Goal: Use online tool/utility: Utilize a website feature to perform a specific function

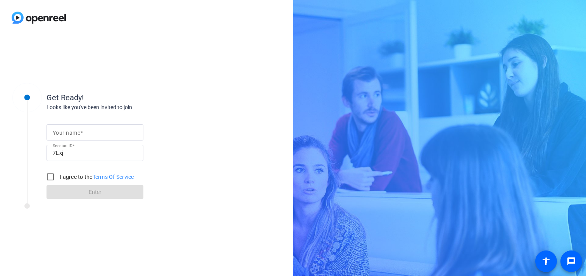
click at [68, 132] on mat-label "Your name" at bounding box center [67, 133] width 28 height 6
click at [68, 132] on input "Your name" at bounding box center [95, 132] width 84 height 9
type input "[PERSON_NAME]"
click at [50, 178] on input "I agree to the Terms Of Service" at bounding box center [51, 177] width 16 height 16
checkbox input "true"
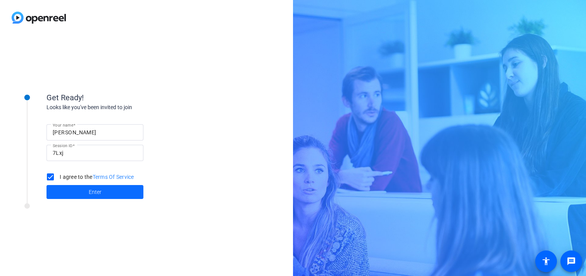
click at [79, 191] on span at bounding box center [95, 192] width 97 height 19
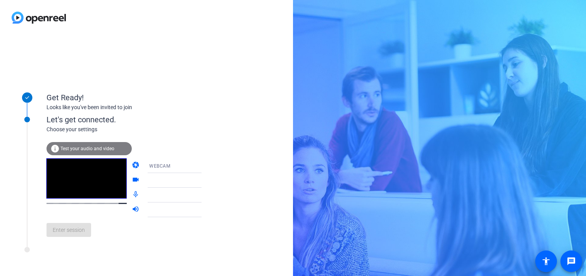
click at [84, 222] on div "Enter session" at bounding box center [132, 230] width 171 height 26
click at [81, 148] on span "Test your audio and video" at bounding box center [87, 148] width 54 height 5
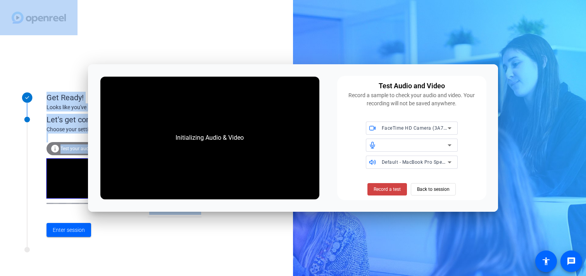
drag, startPoint x: 232, startPoint y: 71, endPoint x: 227, endPoint y: 21, distance: 50.3
click at [227, 21] on body "Accessibility Screen-Reader Guide, Feedback, and Issue Reporting | New window G…" at bounding box center [293, 138] width 586 height 276
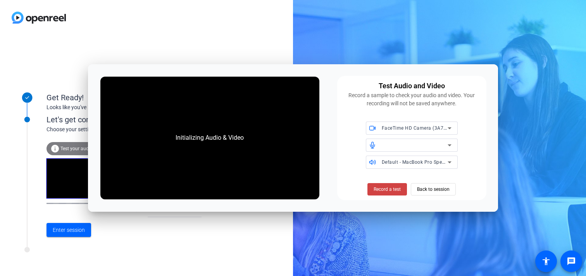
click at [346, 197] on div "Test Audio and Video Record a sample to check your audio and video. Your record…" at bounding box center [412, 138] width 150 height 125
click at [237, 239] on div "Get Ready! Looks like you've been invited to join Let's get connected. Choose y…" at bounding box center [146, 155] width 293 height 241
click at [78, 232] on span "Enter session" at bounding box center [69, 230] width 32 height 8
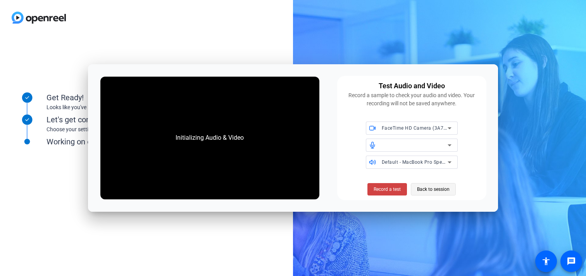
click at [422, 189] on span "Back to session" at bounding box center [433, 189] width 33 height 15
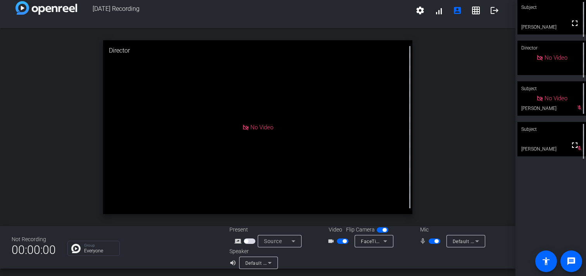
scroll to position [7, 0]
click at [291, 241] on icon at bounding box center [293, 242] width 4 height 2
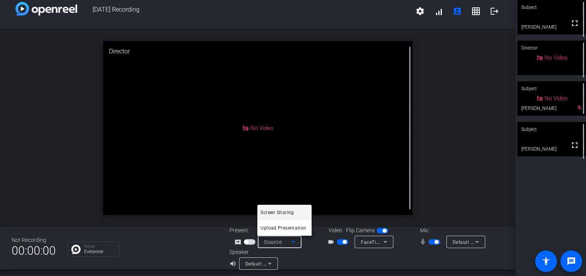
click at [282, 212] on span "Screen Sharing" at bounding box center [276, 212] width 33 height 9
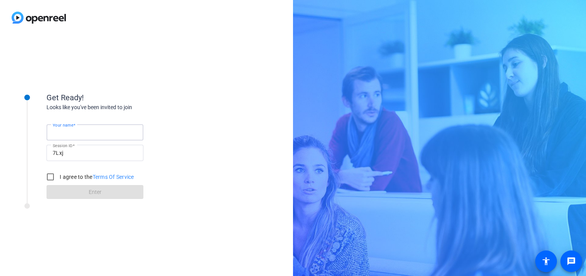
click at [92, 132] on input "Your name" at bounding box center [95, 132] width 84 height 9
type input "[PERSON_NAME]"
click at [50, 177] on input "I agree to the Terms Of Service" at bounding box center [51, 177] width 16 height 16
checkbox input "true"
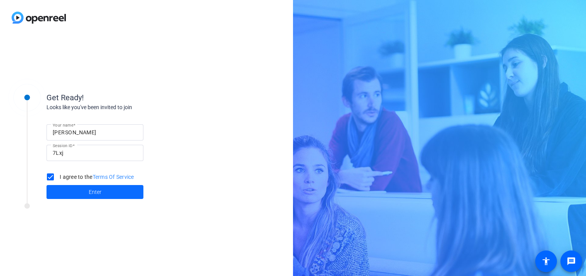
click at [74, 187] on span at bounding box center [95, 192] width 97 height 19
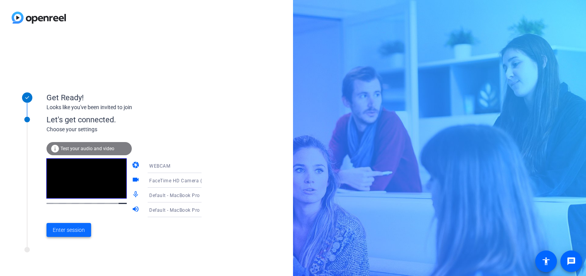
click at [66, 228] on span "Enter session" at bounding box center [69, 230] width 32 height 8
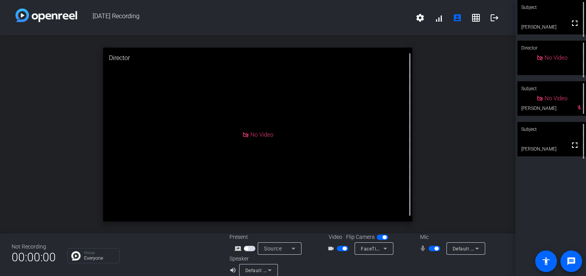
click at [293, 248] on icon at bounding box center [293, 249] width 4 height 2
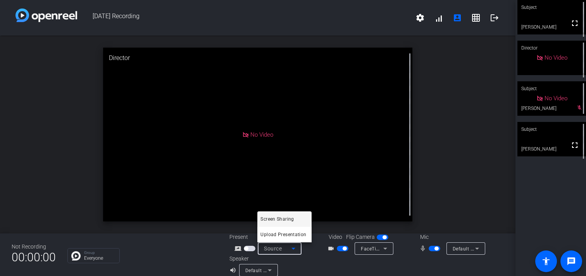
click at [288, 222] on span "Screen Sharing" at bounding box center [276, 219] width 33 height 9
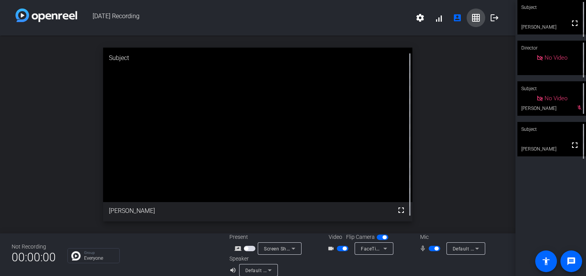
click at [477, 17] on mat-icon "grid_on" at bounding box center [475, 17] width 9 height 9
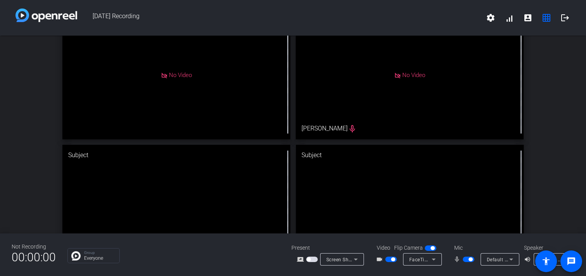
scroll to position [75, 0]
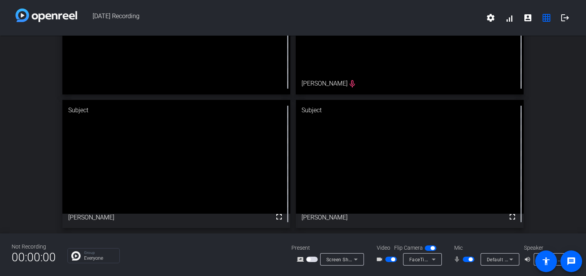
click at [308, 259] on span "button" at bounding box center [309, 260] width 4 height 4
click at [355, 258] on icon at bounding box center [355, 259] width 9 height 9
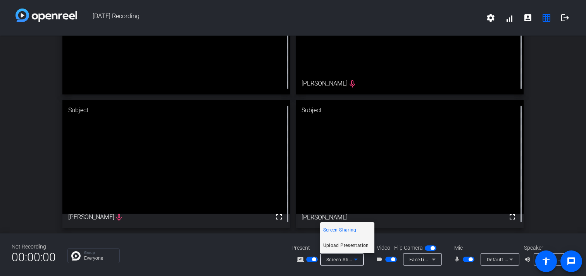
click at [355, 247] on span "Upload Presentation" at bounding box center [346, 245] width 46 height 9
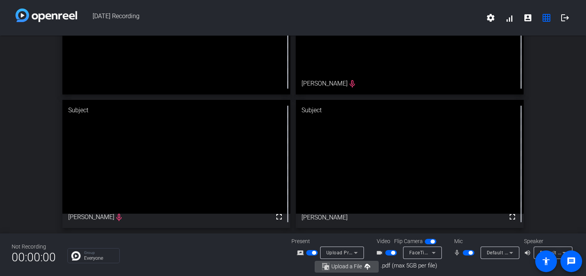
click at [350, 266] on span "Upload a File" at bounding box center [346, 267] width 31 height 6
click at [356, 250] on icon at bounding box center [355, 252] width 9 height 9
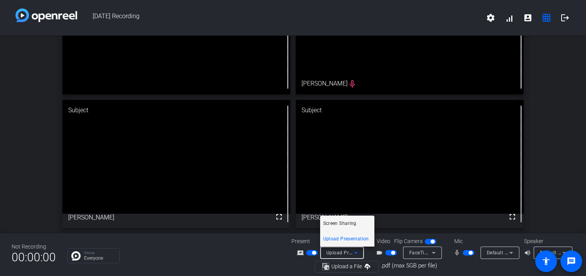
click at [353, 224] on span "Screen Sharing" at bounding box center [339, 223] width 33 height 9
